Goal: Communication & Community: Answer question/provide support

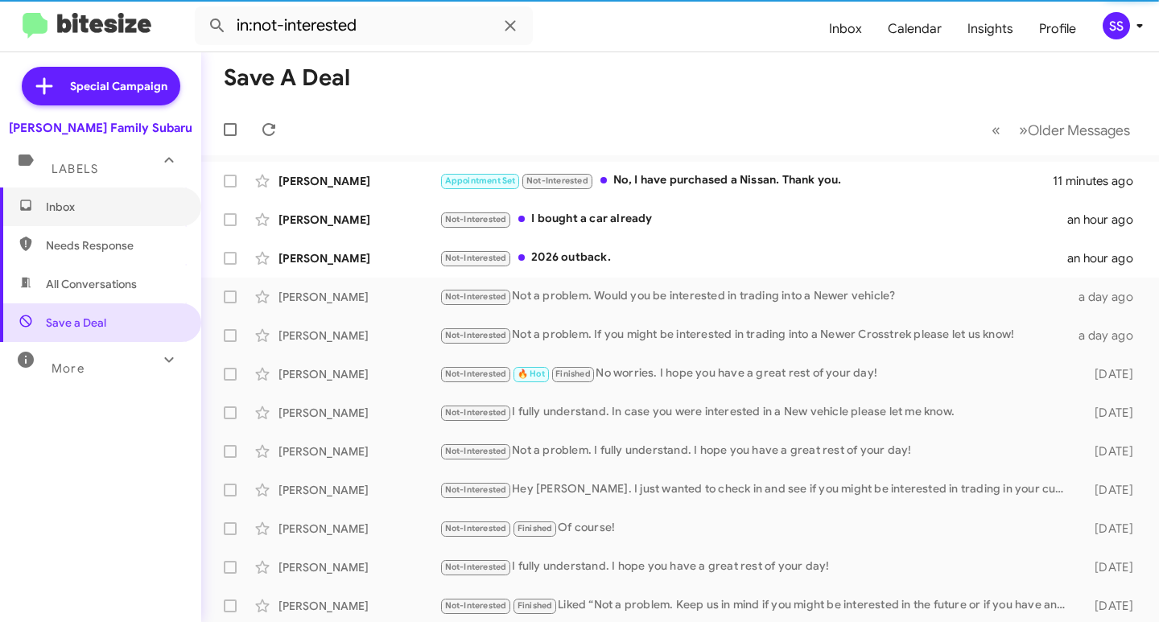
click at [115, 215] on span "Inbox" at bounding box center [100, 207] width 201 height 39
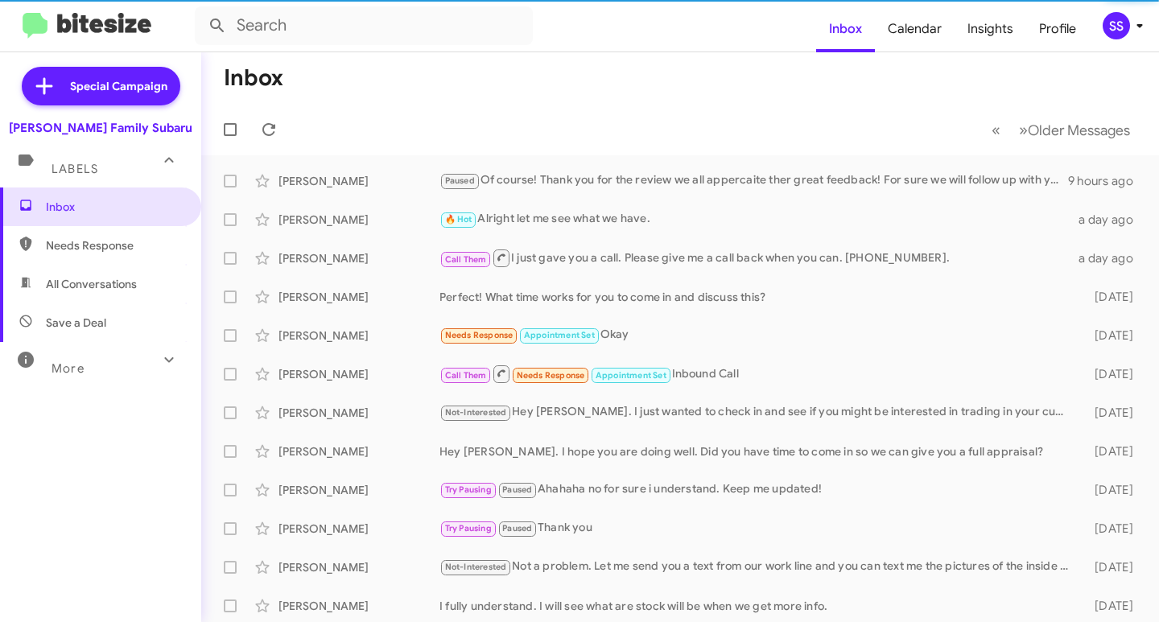
click at [118, 312] on span "Save a Deal" at bounding box center [100, 323] width 201 height 39
type input "in:not-interested"
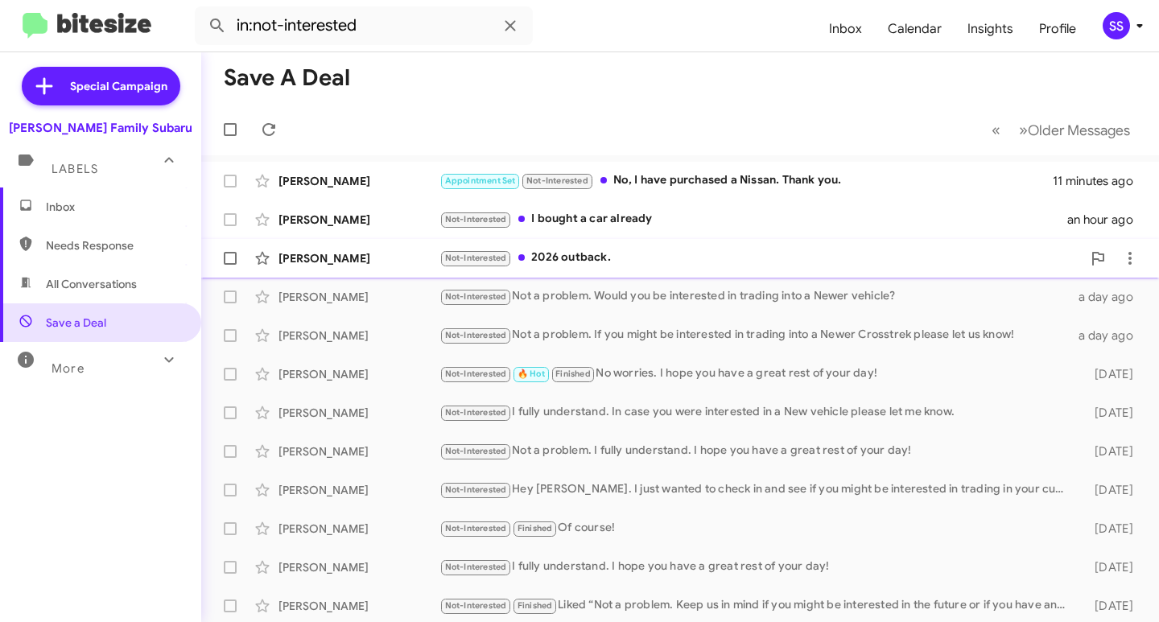
click at [607, 255] on div "Not-Interested 2026 outback." at bounding box center [761, 258] width 643 height 19
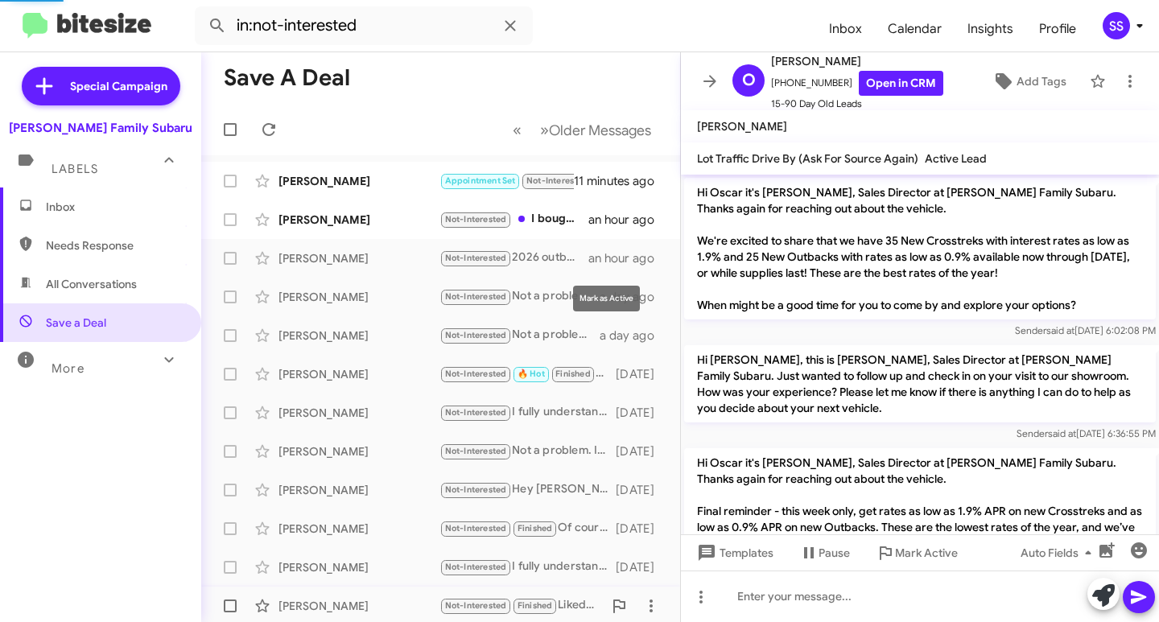
scroll to position [413, 0]
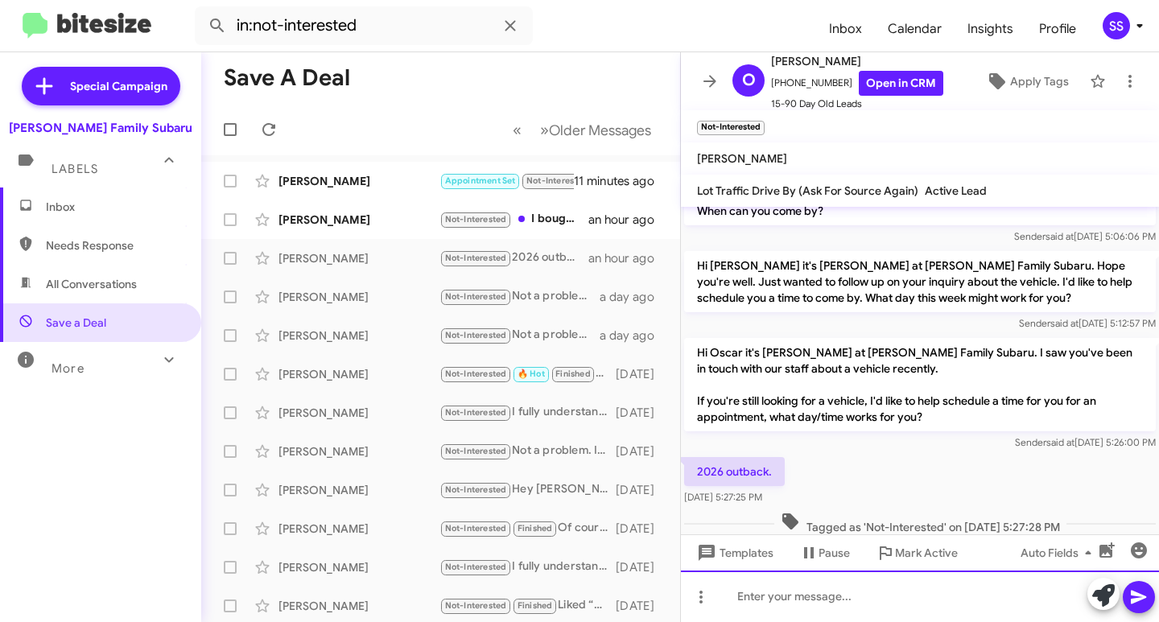
click at [830, 618] on div at bounding box center [920, 597] width 478 height 52
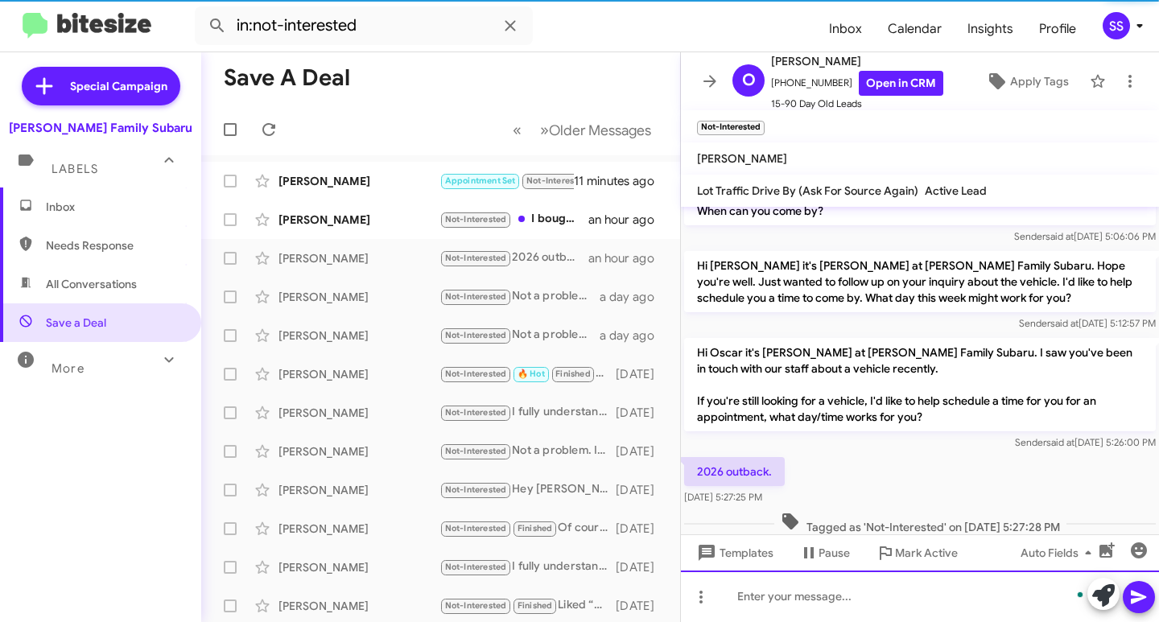
scroll to position [0, 0]
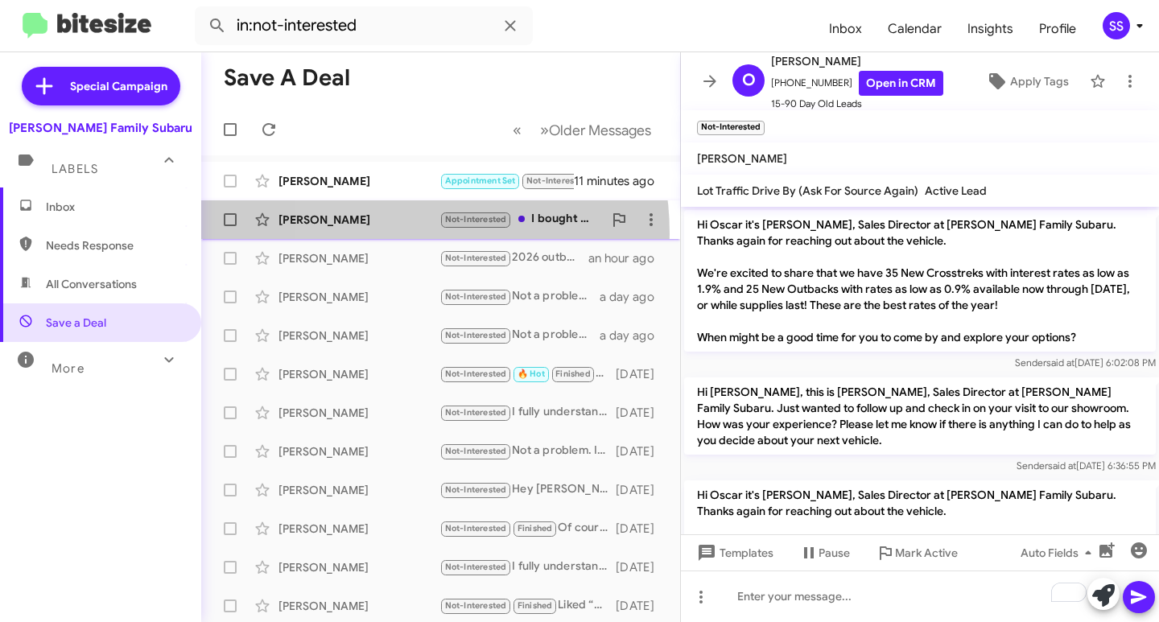
click at [380, 233] on div "[PERSON_NAME] Not-Interested I bought a car already an hour ago" at bounding box center [440, 220] width 453 height 32
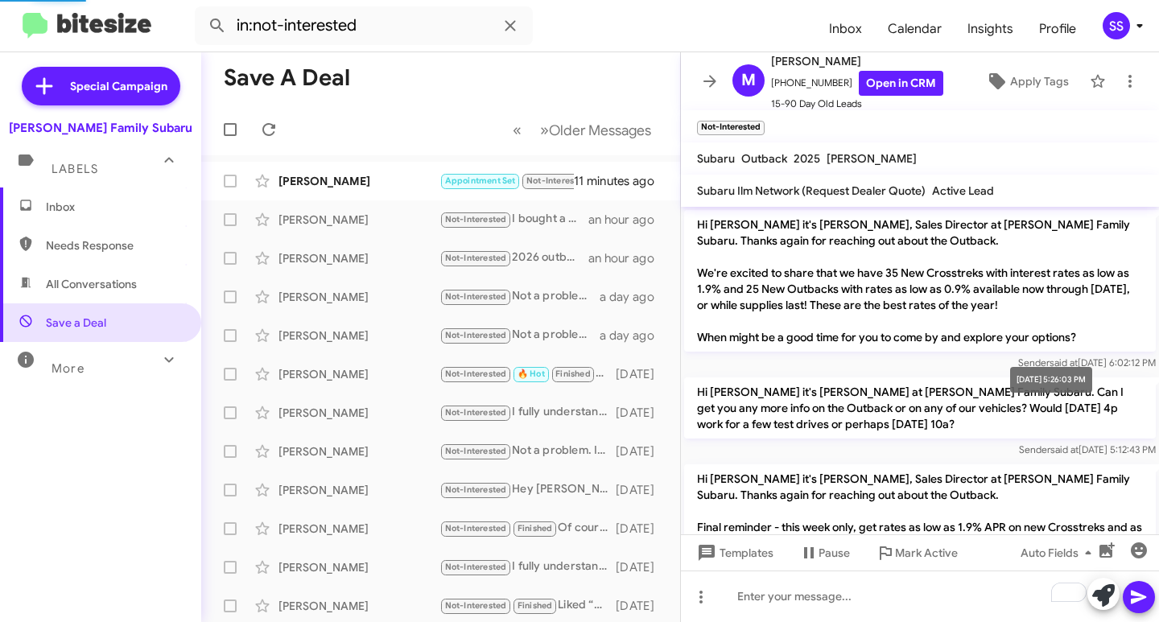
scroll to position [445, 0]
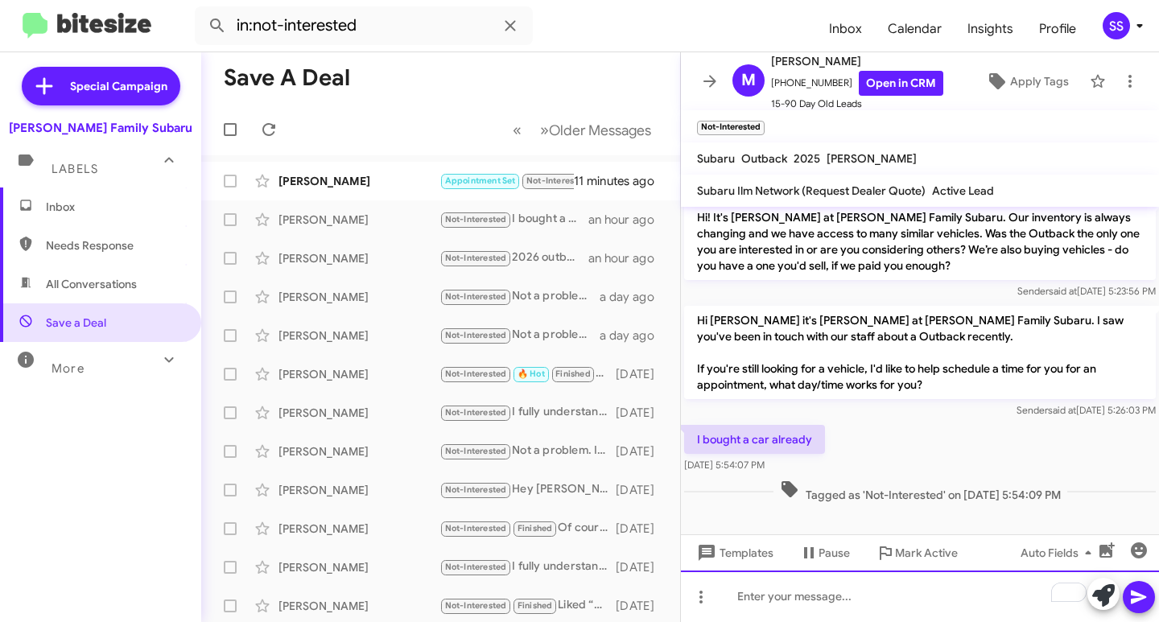
click at [812, 590] on div "To enrich screen reader interactions, please activate Accessibility in Grammarl…" at bounding box center [920, 597] width 478 height 52
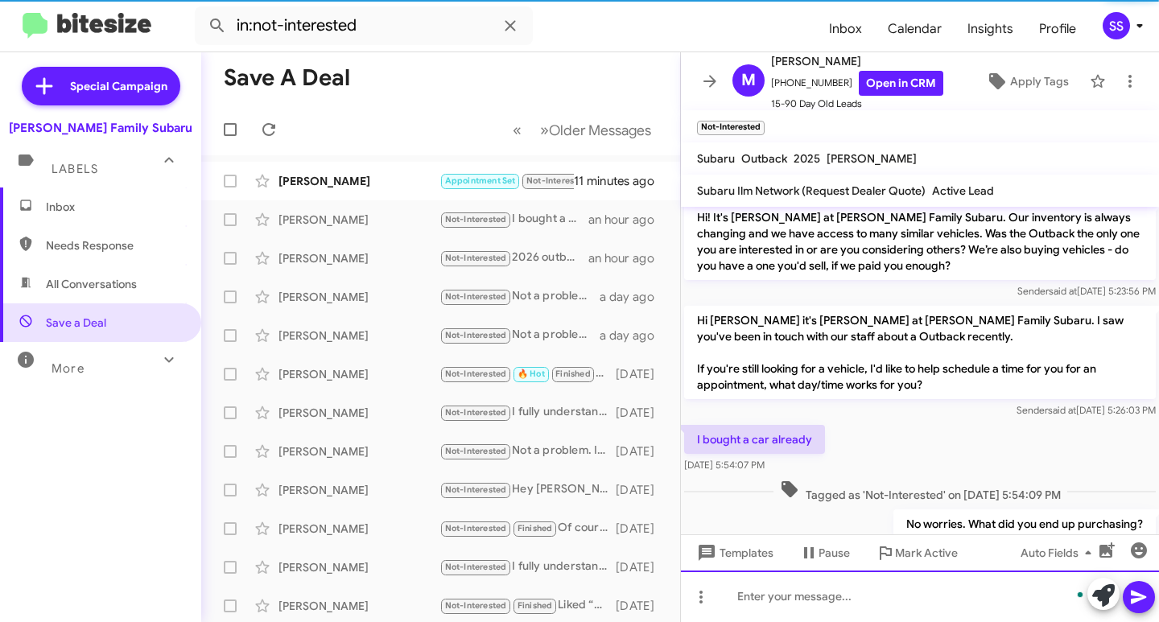
scroll to position [504, 0]
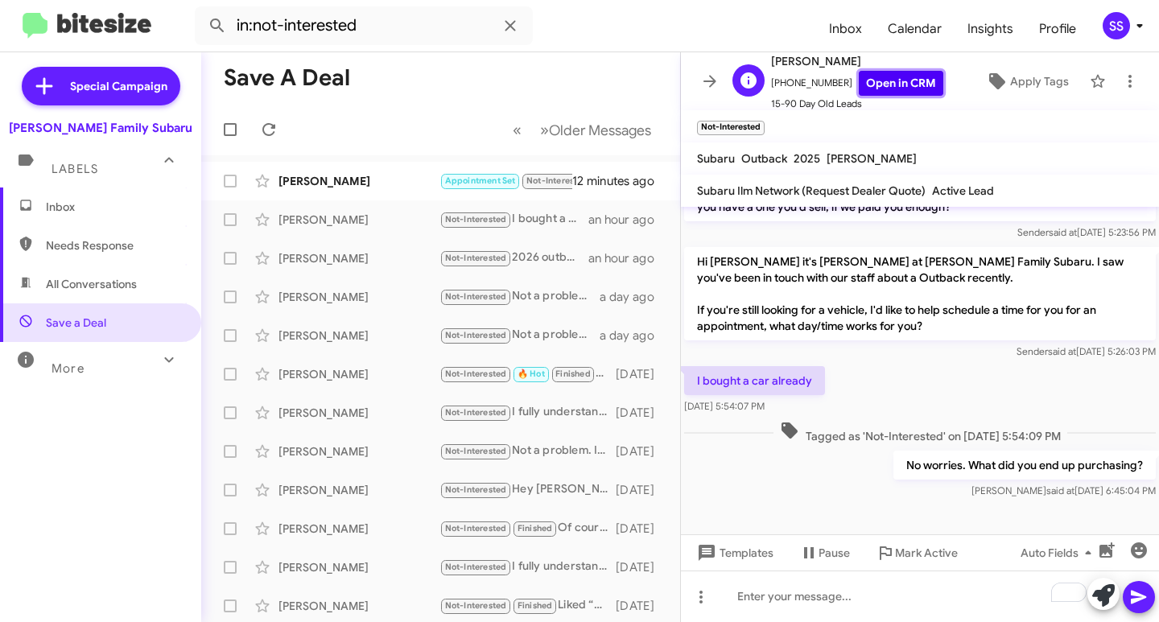
click at [894, 82] on link "Open in CRM" at bounding box center [901, 83] width 85 height 25
click at [340, 175] on div "[PERSON_NAME]" at bounding box center [359, 181] width 161 height 16
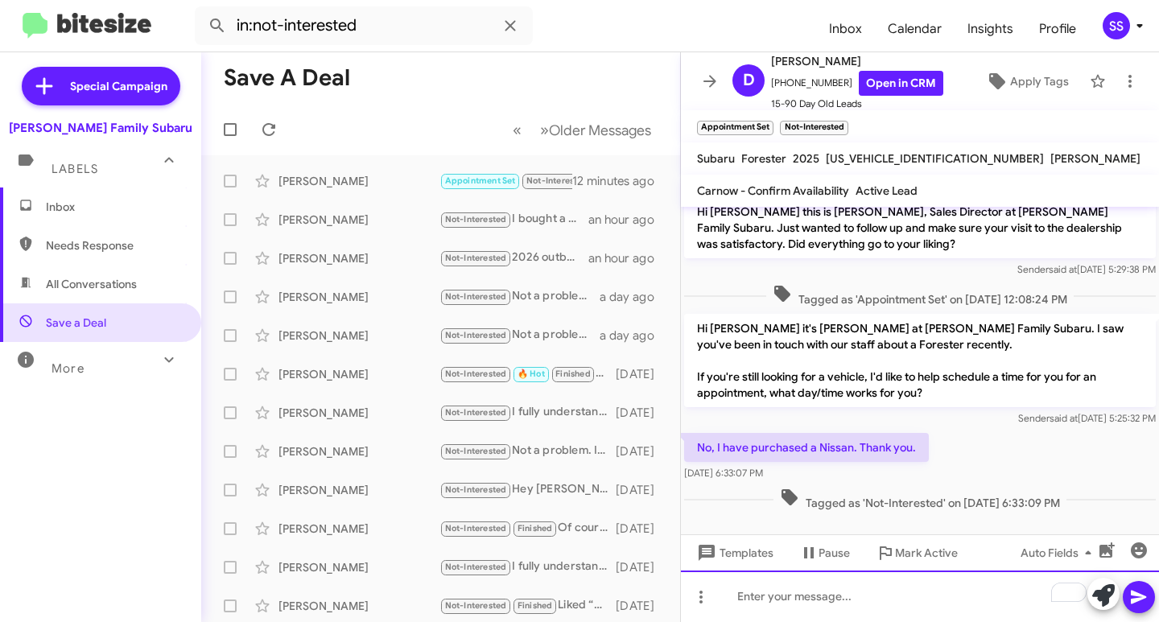
click at [828, 582] on div "To enrich screen reader interactions, please activate Accessibility in Grammarl…" at bounding box center [920, 597] width 478 height 52
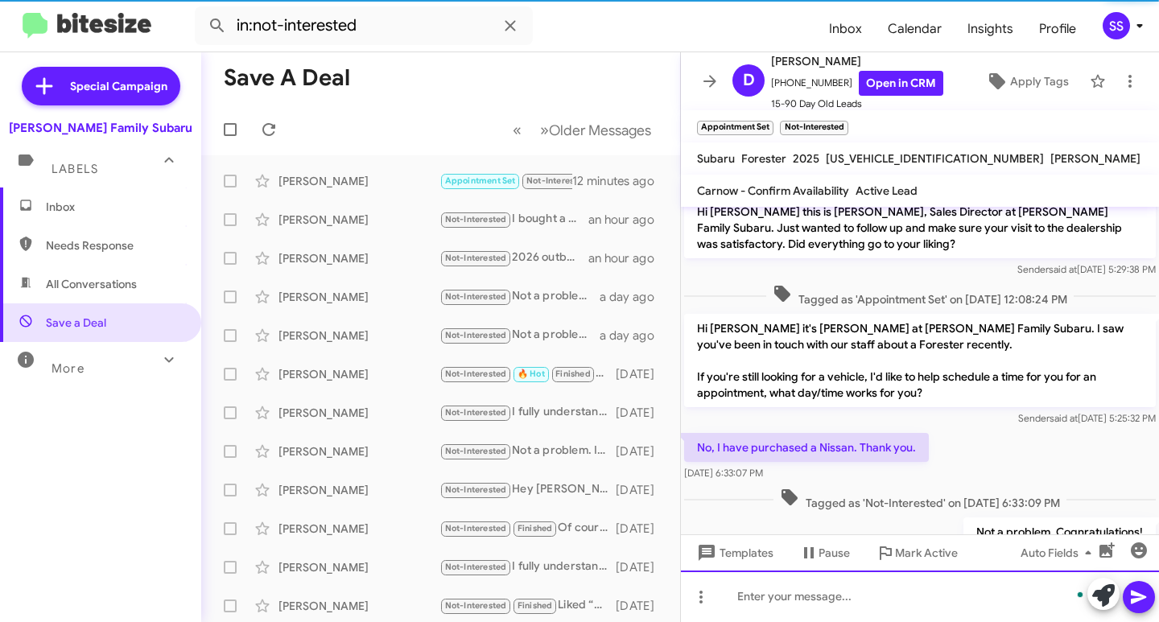
scroll to position [72, 0]
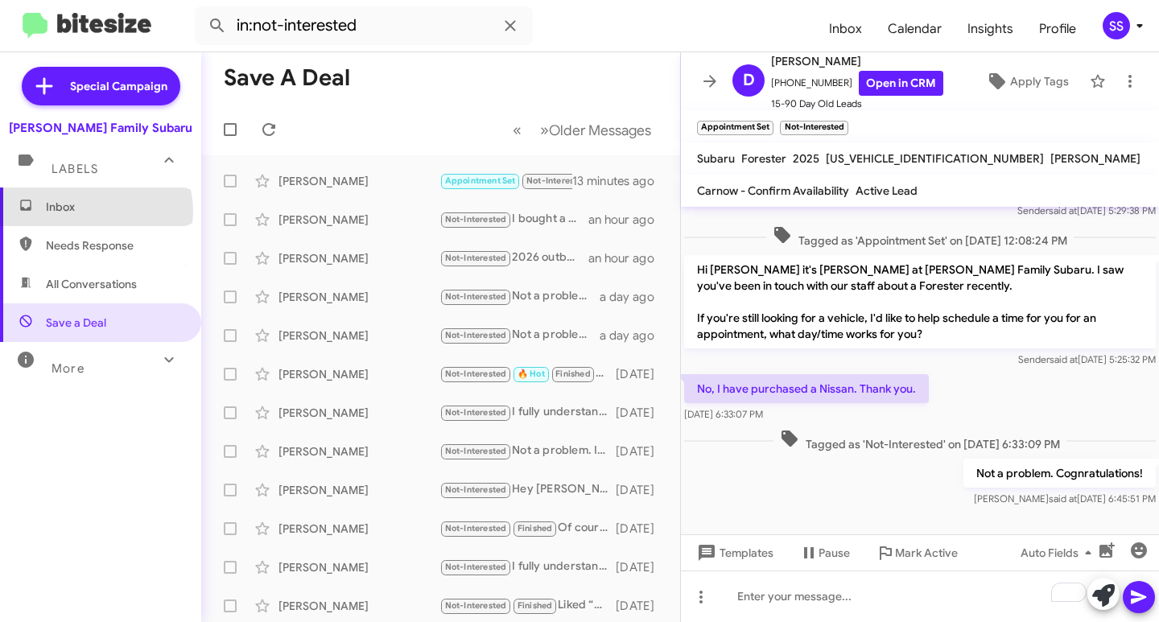
click at [95, 211] on span "Inbox" at bounding box center [114, 207] width 137 height 16
